Goal: Information Seeking & Learning: Learn about a topic

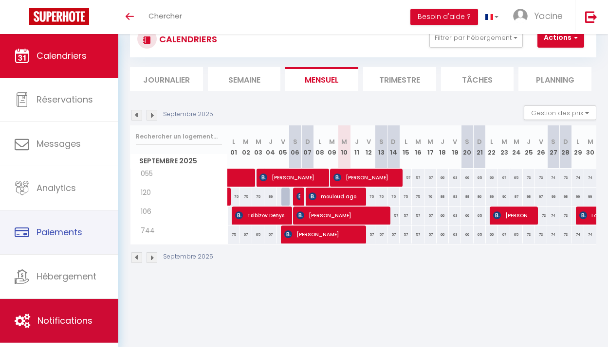
scroll to position [34, 0]
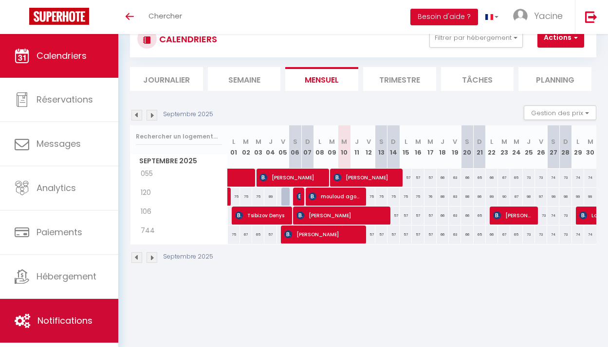
click at [78, 324] on span "Notifications" at bounding box center [64, 321] width 55 height 12
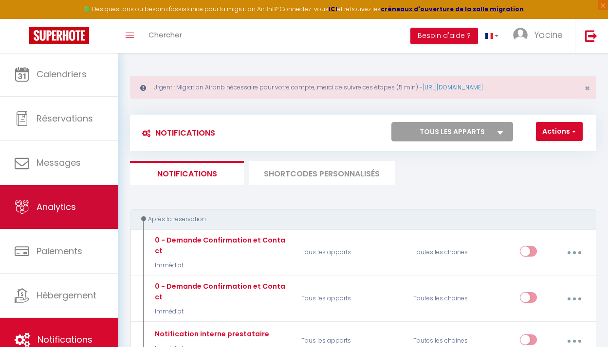
click at [97, 200] on link "Analytics" at bounding box center [59, 207] width 118 height 44
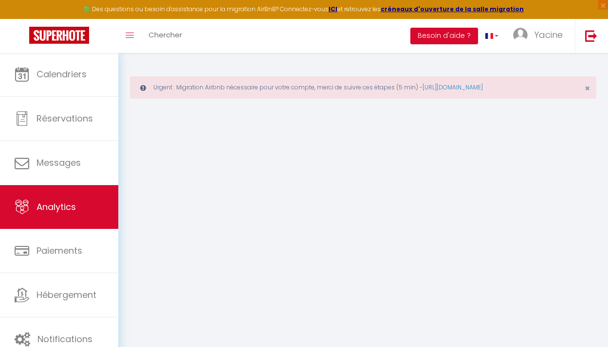
select select "2025"
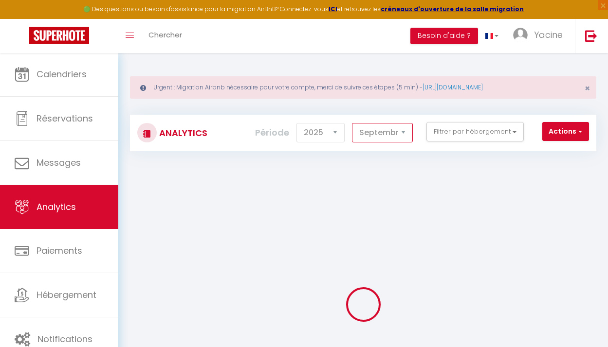
click at [363, 130] on select "[PERSON_NAME] Mars [PERSON_NAME] Juin Juillet Août Septembre Octobre Novembre D…" at bounding box center [382, 132] width 61 height 19
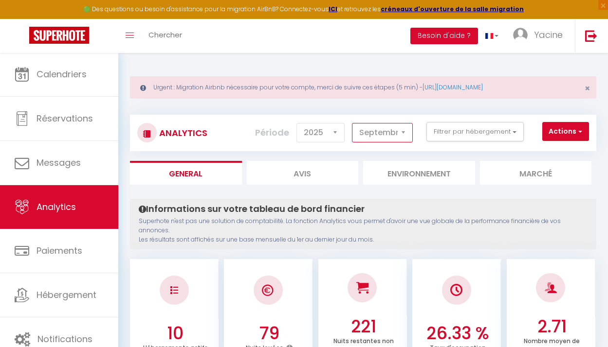
select select "8"
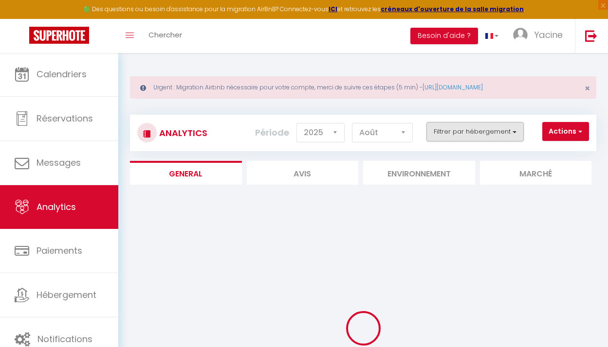
click at [464, 133] on button "Filtrer par hébergement" at bounding box center [474, 131] width 97 height 19
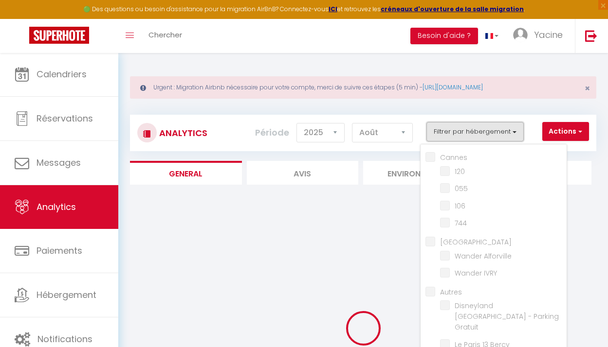
checkbox input "false"
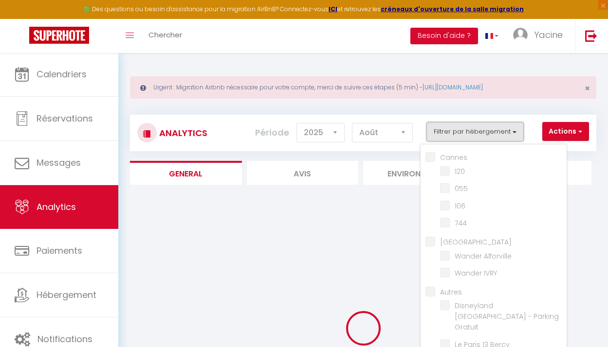
checkbox input "false"
checkbox Alforville "false"
checkbox IVRY "false"
checkbox input "false"
checkbox Gratuit "false"
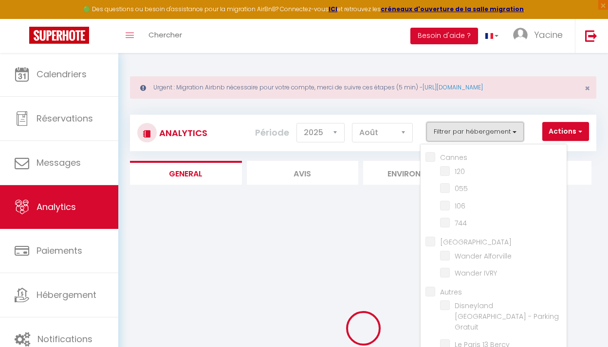
checkbox Bercy "false"
checkbox bderoom "false"
checkbox main "false"
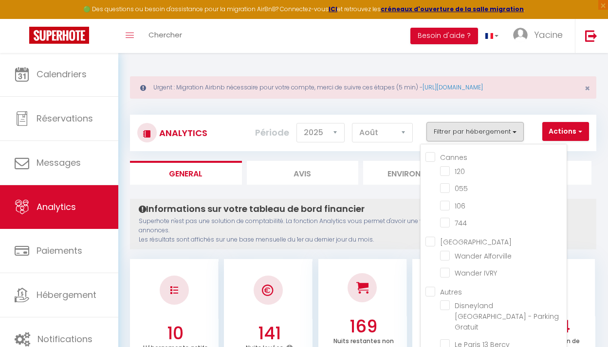
click at [458, 159] on input "Cannes" at bounding box center [495, 157] width 141 height 10
checkbox input "true"
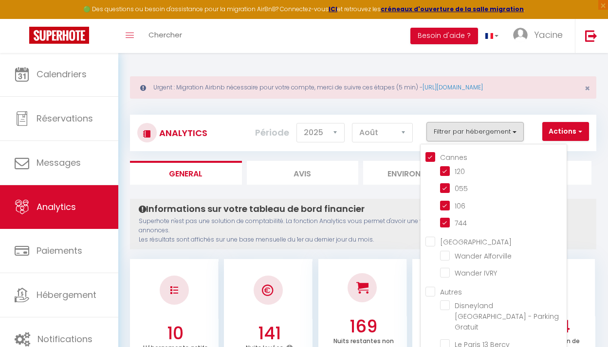
checkbox input "true"
checkbox Alforville "false"
checkbox IVRY "false"
checkbox Gratuit "false"
checkbox Bercy "false"
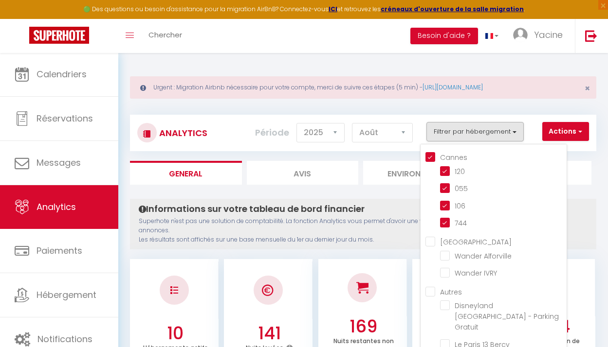
checkbox bderoom "false"
checkbox main "false"
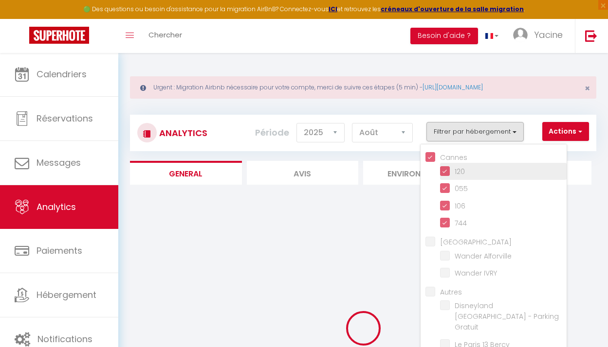
checkbox Alforville "false"
checkbox IVRY "false"
checkbox Gratuit "false"
checkbox Bercy "false"
checkbox bderoom "false"
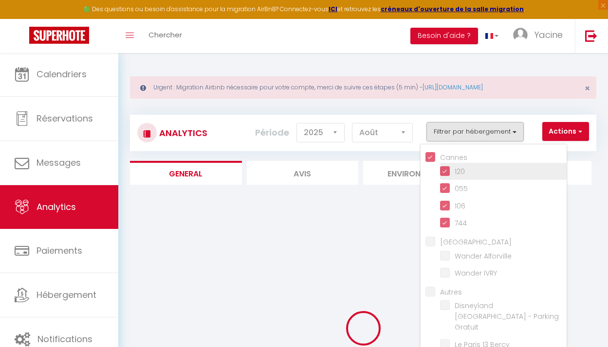
checkbox main "false"
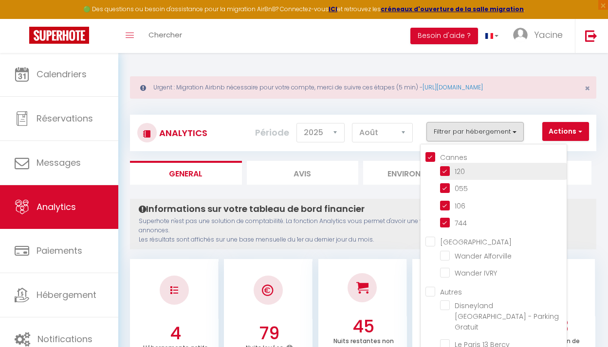
click at [459, 174] on input "checkbox" at bounding box center [503, 171] width 126 height 10
checkbox input "false"
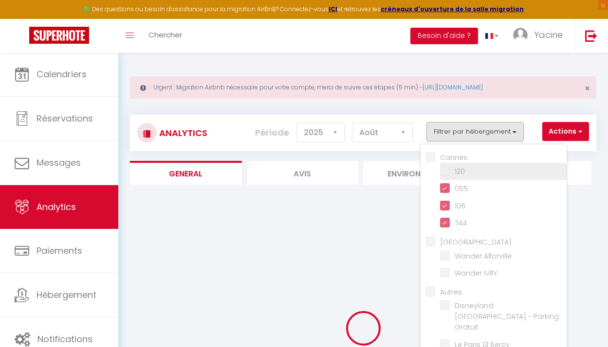
checkbox input "false"
checkbox Alforville "false"
checkbox IVRY "false"
checkbox Gratuit "false"
checkbox Bercy "false"
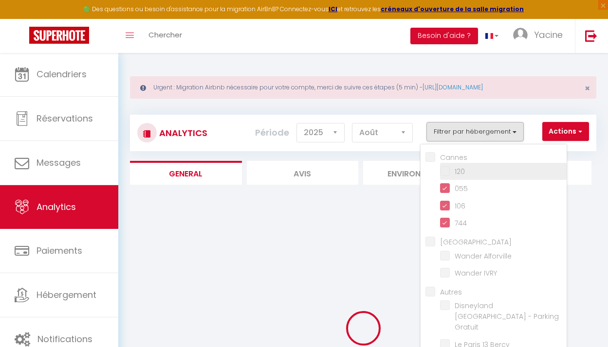
checkbox bderoom "false"
checkbox main "false"
checkbox Alforville "false"
checkbox IVRY "false"
checkbox Gratuit "false"
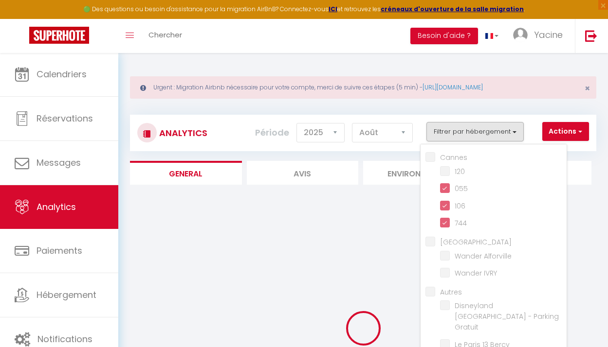
checkbox Bercy "false"
checkbox bderoom "false"
checkbox main "false"
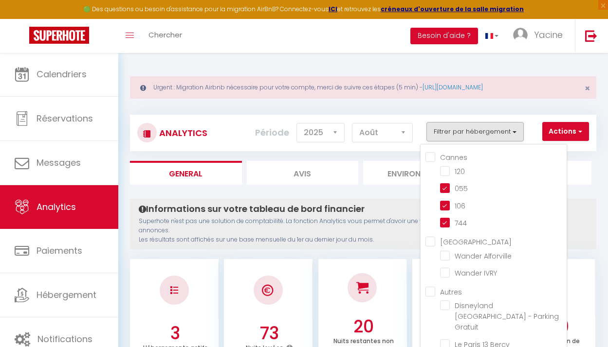
click at [442, 152] on input "Cannes" at bounding box center [495, 157] width 141 height 10
checkbox input "true"
checkbox Alforville "false"
checkbox IVRY "false"
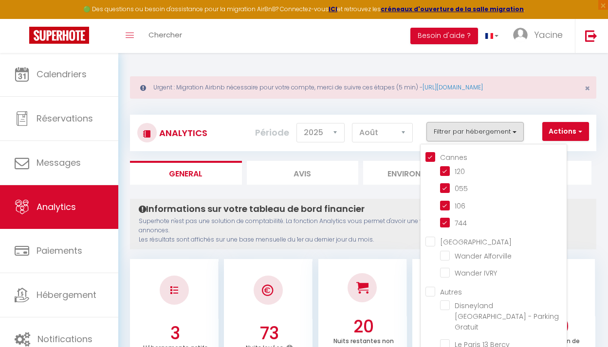
checkbox Gratuit "false"
checkbox Bercy "false"
checkbox bderoom "false"
checkbox main "false"
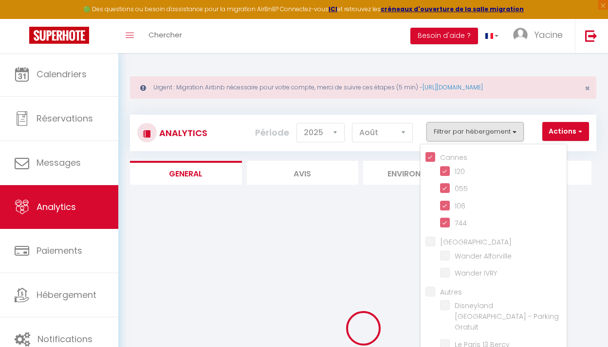
checkbox Alforville "false"
checkbox IVRY "false"
checkbox Gratuit "false"
checkbox Bercy "false"
checkbox bderoom "false"
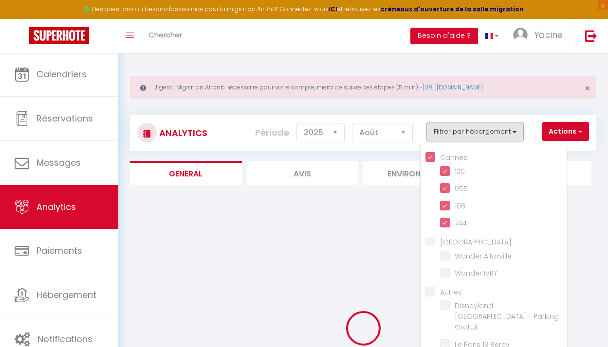
checkbox main "false"
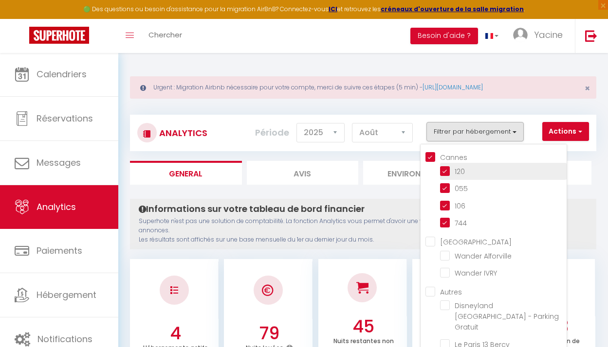
click at [458, 172] on input "checkbox" at bounding box center [503, 171] width 126 height 10
checkbox input "false"
checkbox Alforville "false"
checkbox IVRY "false"
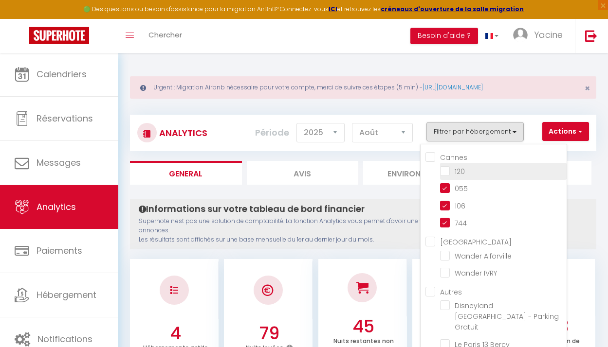
checkbox Gratuit "false"
checkbox Bercy "false"
checkbox bderoom "false"
checkbox main "false"
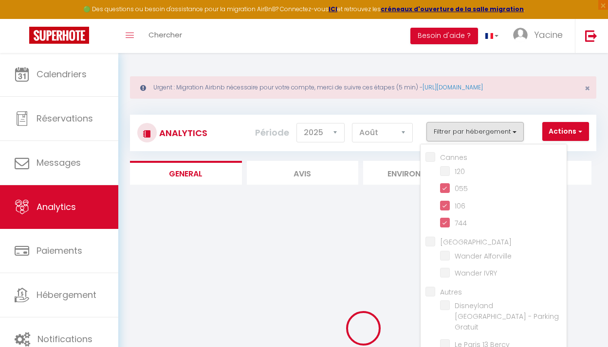
checkbox Alforville "false"
checkbox IVRY "false"
checkbox Gratuit "false"
checkbox Bercy "false"
checkbox bderoom "false"
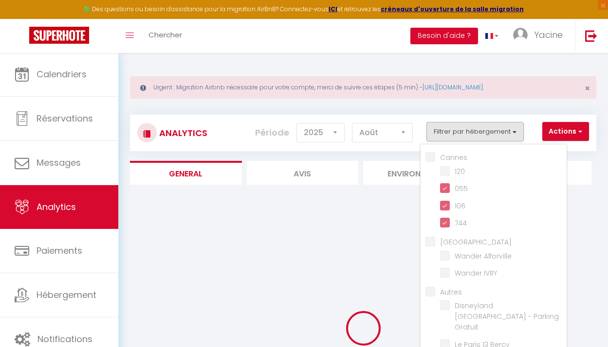
checkbox main "false"
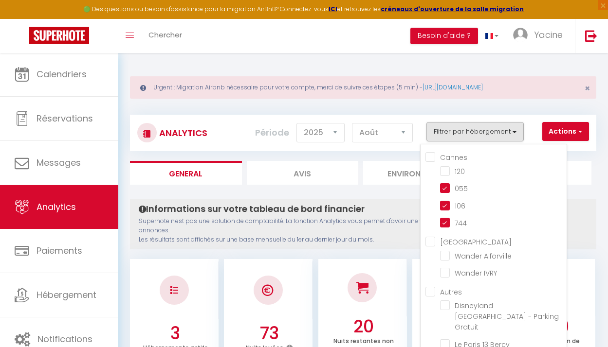
click at [586, 167] on li "Marché" at bounding box center [536, 173] width 112 height 24
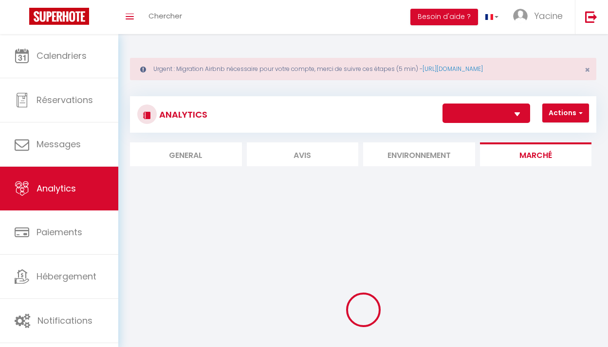
select select "70497"
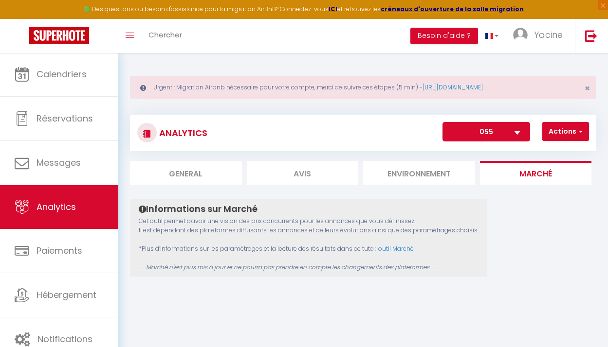
click at [259, 172] on li "Avis" at bounding box center [303, 173] width 112 height 24
select select "2025"
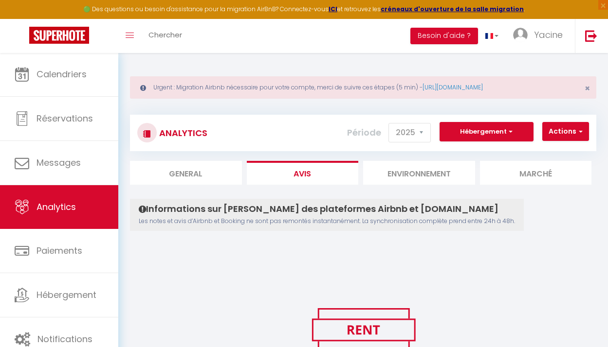
click at [220, 171] on li "General" at bounding box center [186, 173] width 112 height 24
select select "2025"
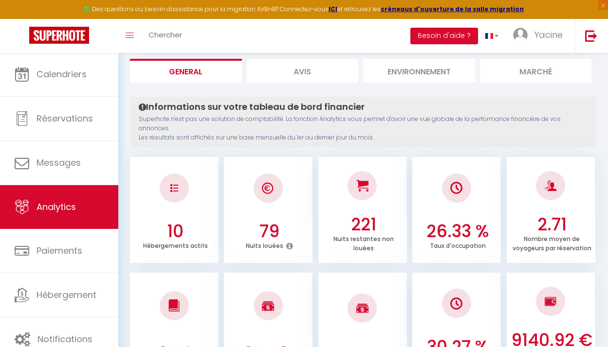
scroll to position [13, 0]
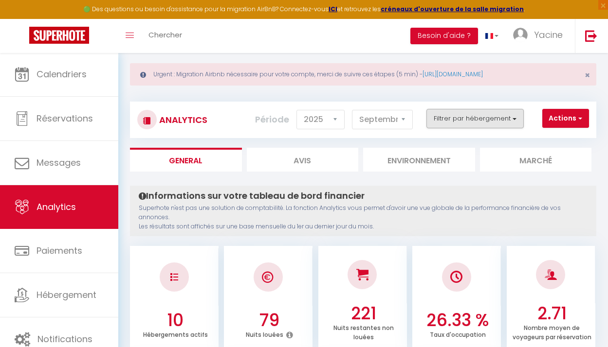
click at [491, 126] on button "Filtrer par hébergement" at bounding box center [474, 118] width 97 height 19
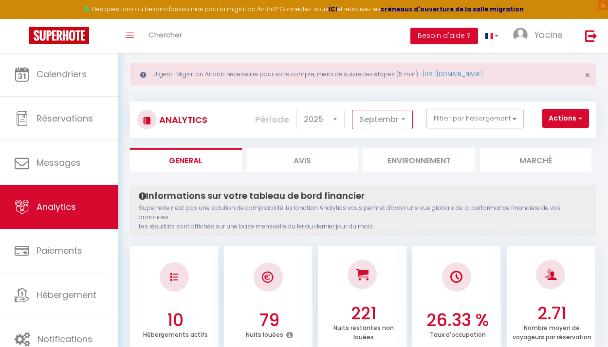
select select "8"
checkbox input "false"
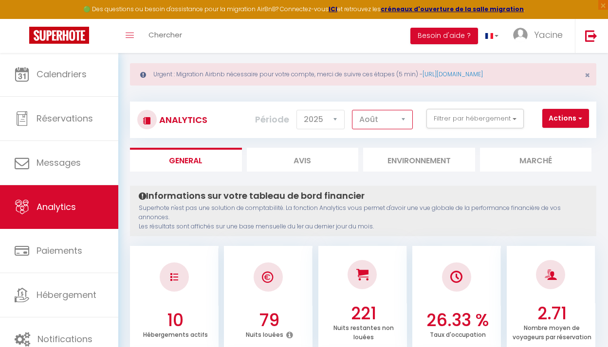
checkbox input "false"
checkbox Alforville "false"
checkbox IVRY "false"
checkbox input "false"
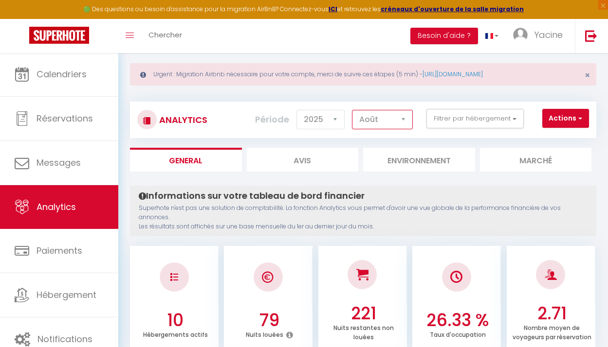
checkbox Gratuit "false"
checkbox Bercy "false"
checkbox bderoom "false"
checkbox main "false"
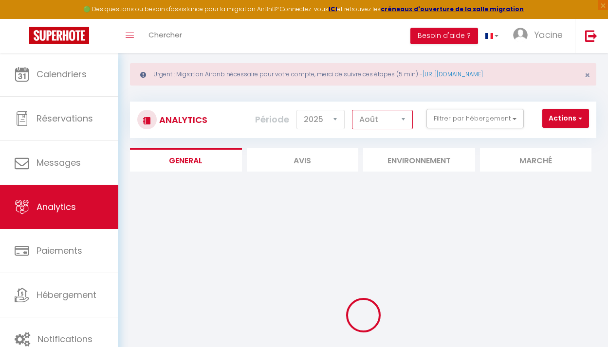
scroll to position [96, 0]
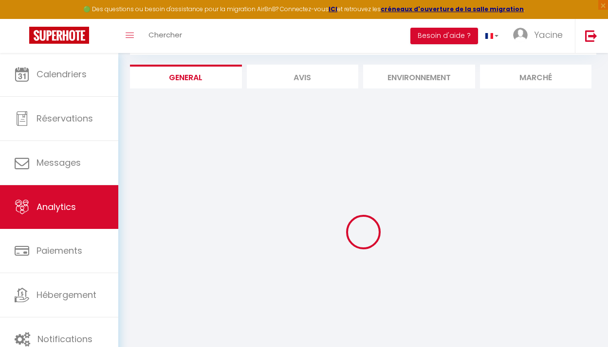
checkbox input "false"
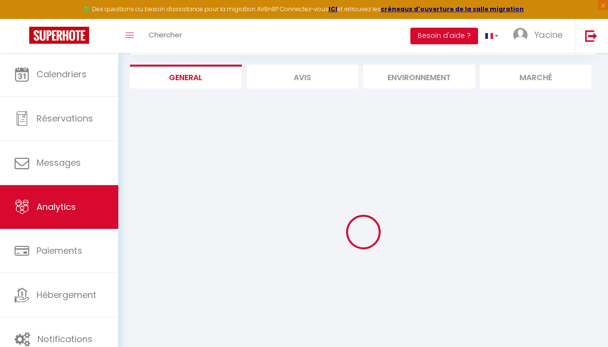
checkbox input "false"
checkbox Alforville "false"
checkbox IVRY "false"
checkbox input "false"
checkbox Gratuit "false"
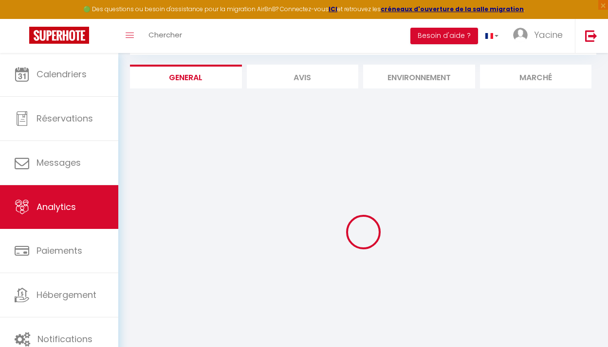
checkbox Bercy "false"
checkbox bderoom "false"
checkbox main "false"
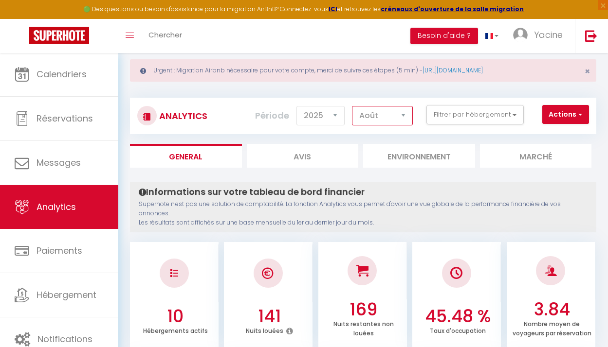
scroll to position [15, 0]
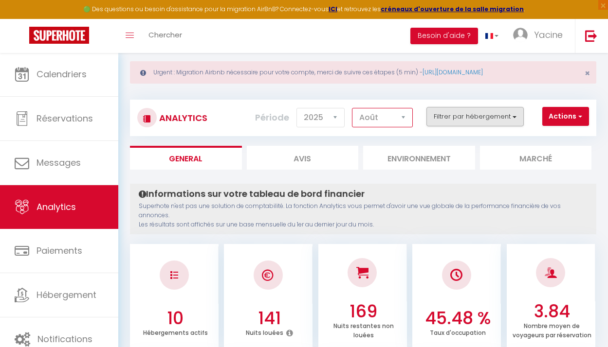
click at [485, 120] on button "Filtrer par hébergement" at bounding box center [474, 116] width 97 height 19
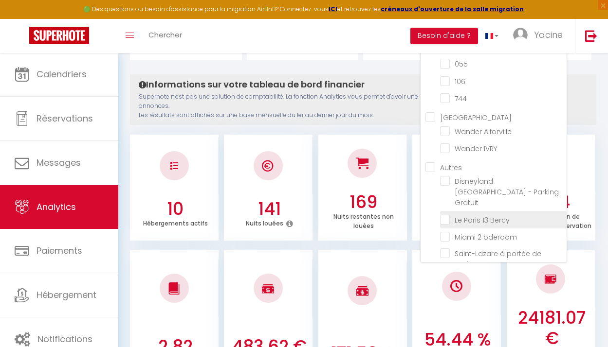
scroll to position [36, 0]
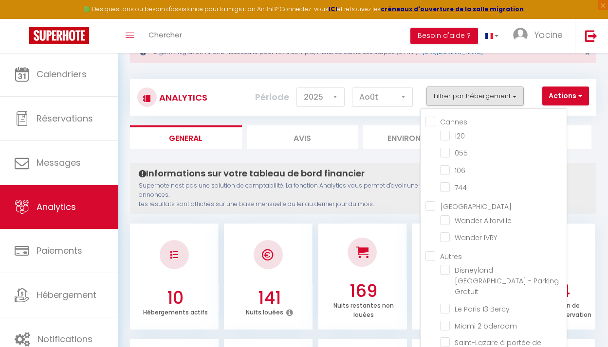
click at [453, 123] on input "Cannes" at bounding box center [495, 121] width 141 height 10
checkbox input "true"
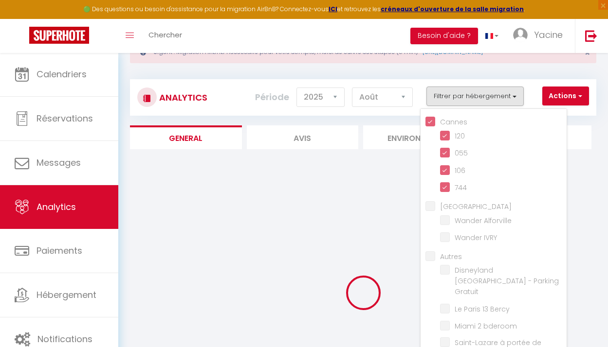
checkbox input "true"
checkbox Alforville "false"
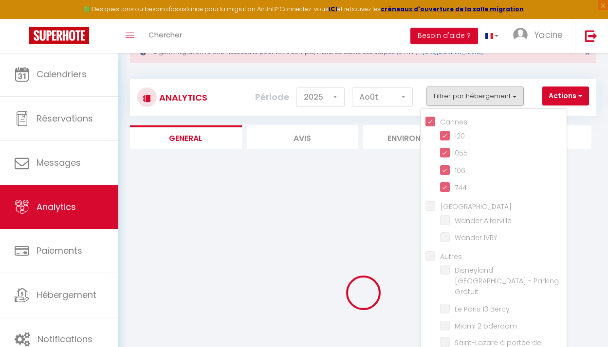
checkbox IVRY "false"
checkbox Gratuit "false"
checkbox Bercy "false"
checkbox bderoom "false"
checkbox main "false"
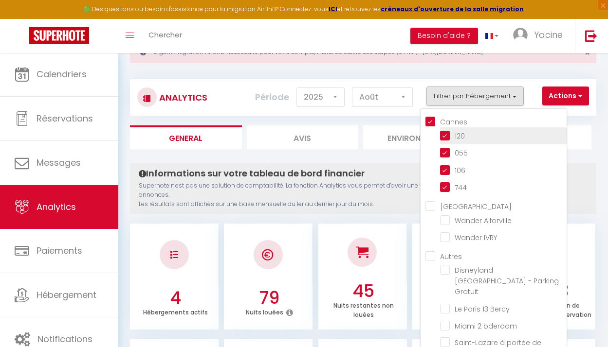
checkbox Alforville "false"
checkbox IVRY "false"
checkbox Gratuit "false"
checkbox Bercy "false"
checkbox bderoom "false"
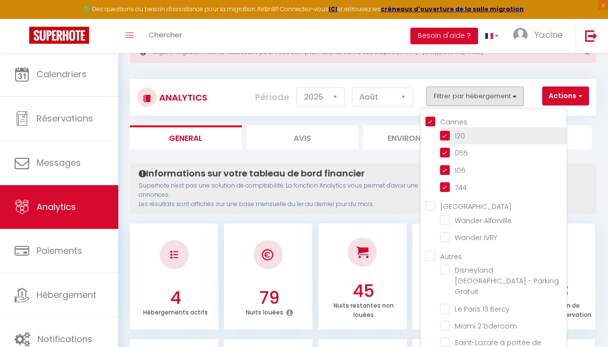
checkbox main "false"
click at [486, 127] on li "120" at bounding box center [503, 135] width 126 height 17
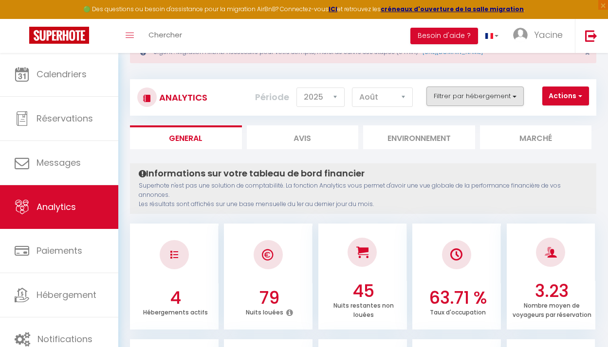
click at [488, 99] on button "Filtrer par hébergement" at bounding box center [474, 96] width 97 height 19
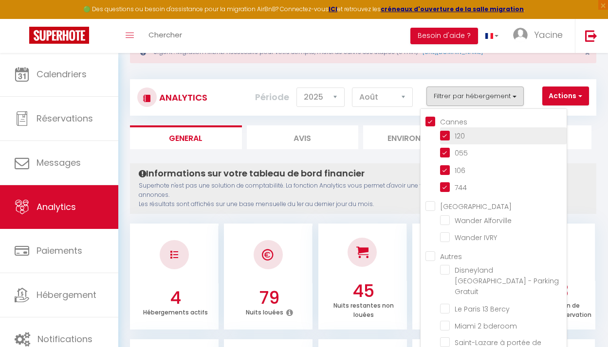
click at [453, 142] on li "120" at bounding box center [503, 135] width 126 height 17
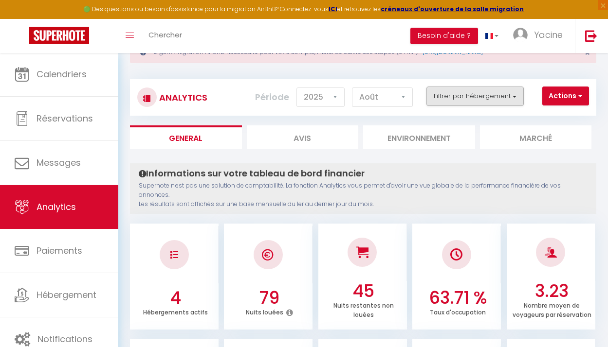
click at [483, 95] on button "Filtrer par hébergement" at bounding box center [474, 96] width 97 height 19
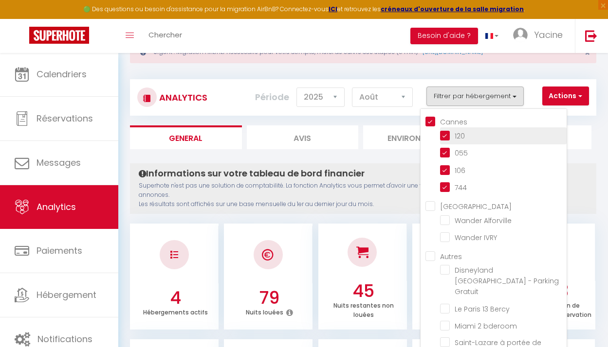
click at [478, 137] on input "checkbox" at bounding box center [503, 135] width 126 height 10
checkbox input "false"
checkbox Alforville "false"
checkbox IVRY "false"
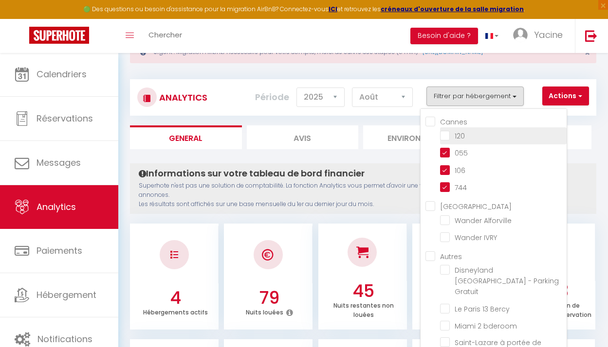
checkbox Gratuit "false"
checkbox Bercy "false"
checkbox bderoom "false"
checkbox main "false"
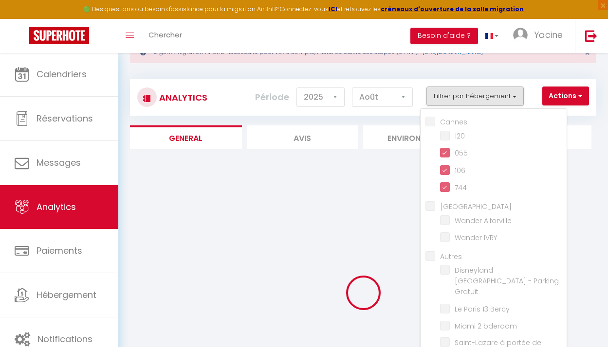
checkbox Alforville "false"
checkbox IVRY "false"
checkbox Gratuit "false"
checkbox Bercy "false"
checkbox bderoom "false"
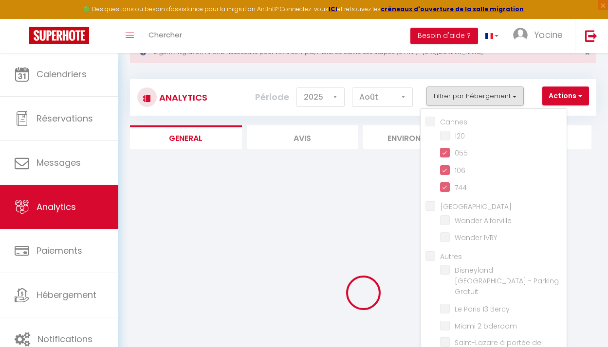
checkbox main "false"
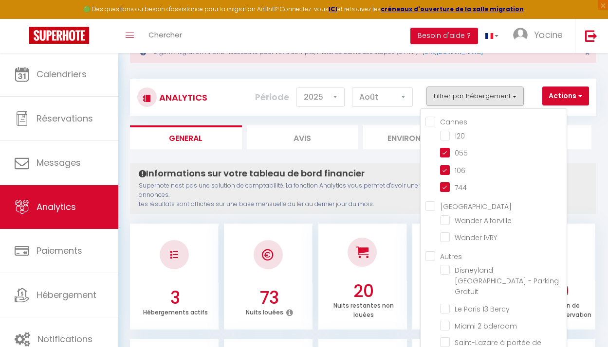
click at [563, 71] on div "Analytics Actions Génération SuperConciergerie Génération SuperAnalyzer Générat…" at bounding box center [363, 93] width 466 height 46
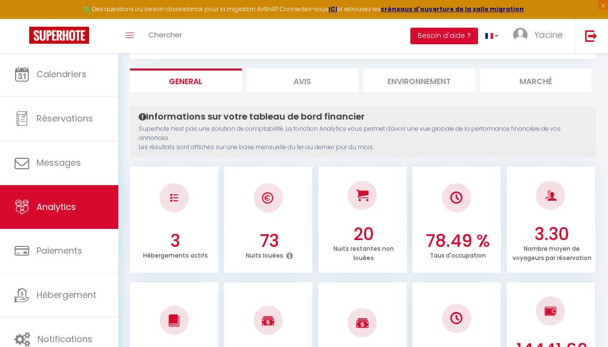
scroll to position [194, 0]
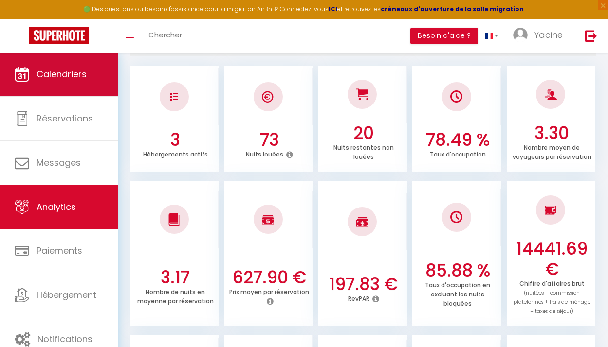
click at [70, 91] on link "Calendriers" at bounding box center [59, 75] width 118 height 44
